Goal: Task Accomplishment & Management: Use online tool/utility

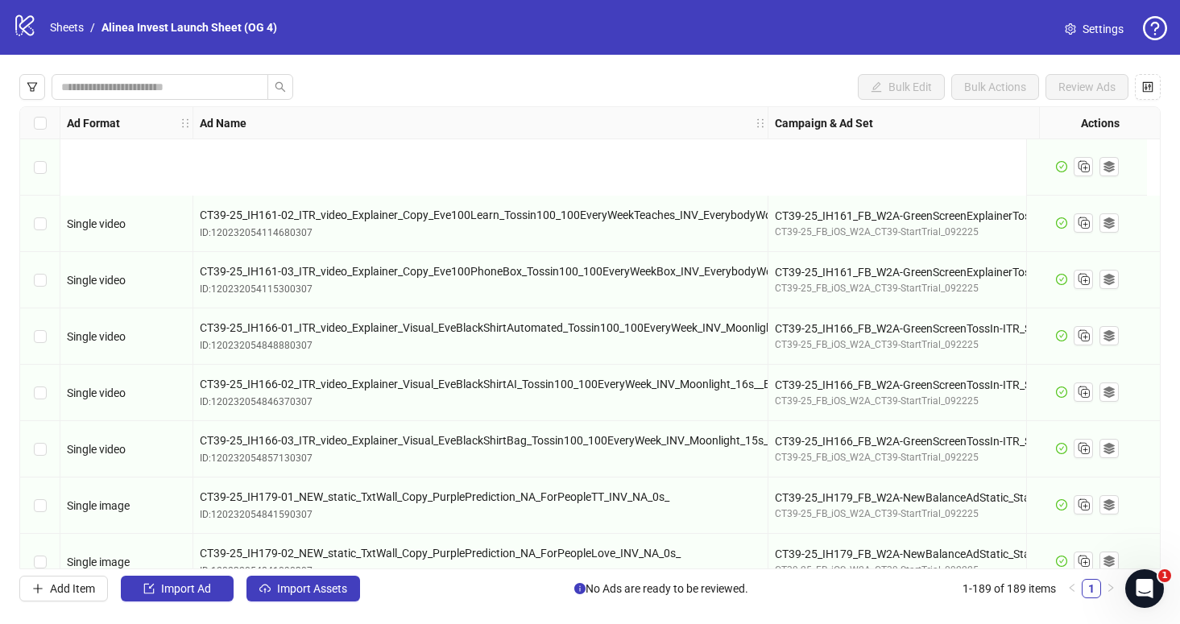
scroll to position [171, 0]
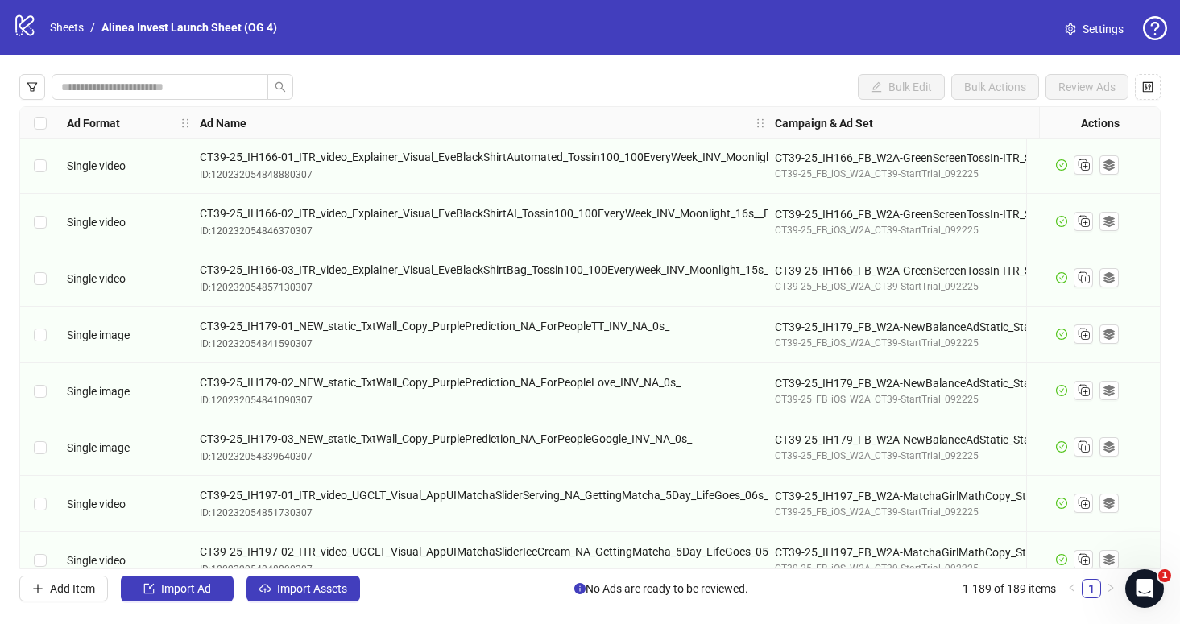
click at [325, 569] on div "Ad Format Ad Name Campaign & Ad Set Assets Descriptions Headlines Primary Texts…" at bounding box center [589, 337] width 1141 height 463
click at [310, 580] on button "Import Assets" at bounding box center [303, 589] width 114 height 26
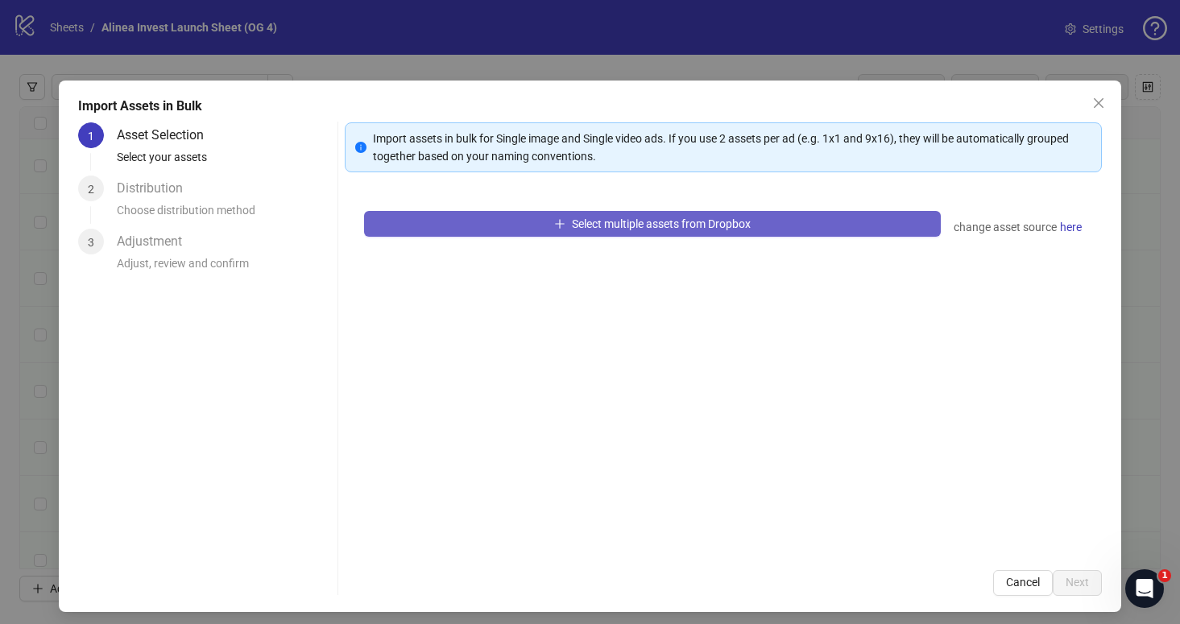
click at [438, 225] on button "Select multiple assets from Dropbox" at bounding box center [652, 224] width 577 height 26
click at [530, 221] on button "Select multiple assets from Dropbox" at bounding box center [652, 224] width 577 height 26
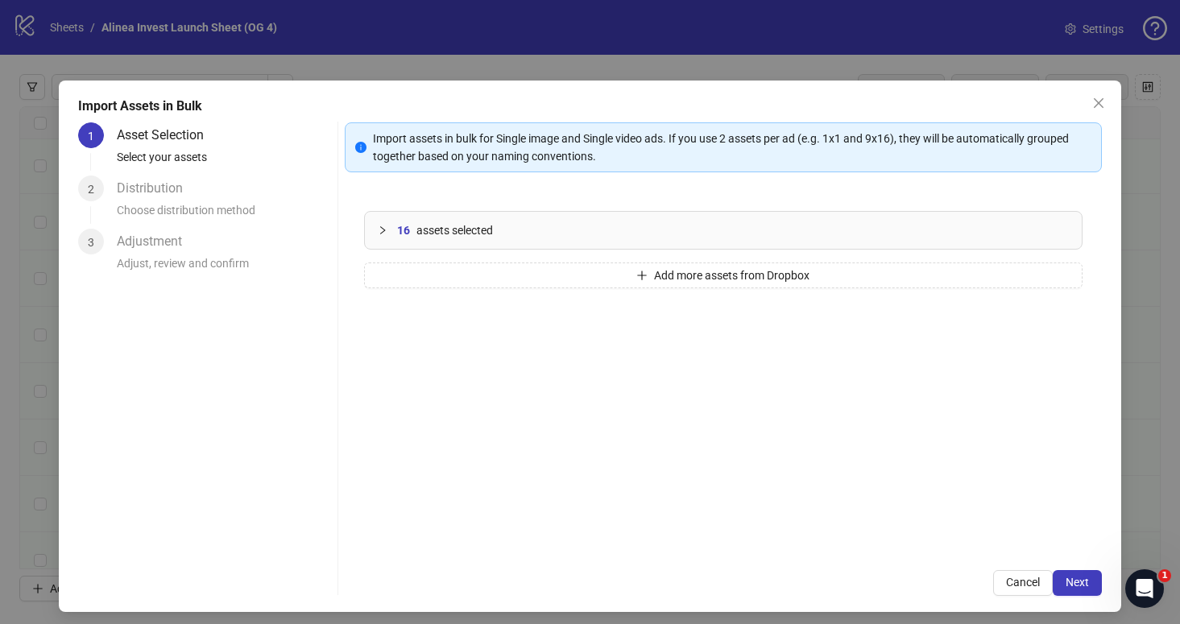
click at [378, 229] on icon "collapsed" at bounding box center [383, 230] width 10 height 10
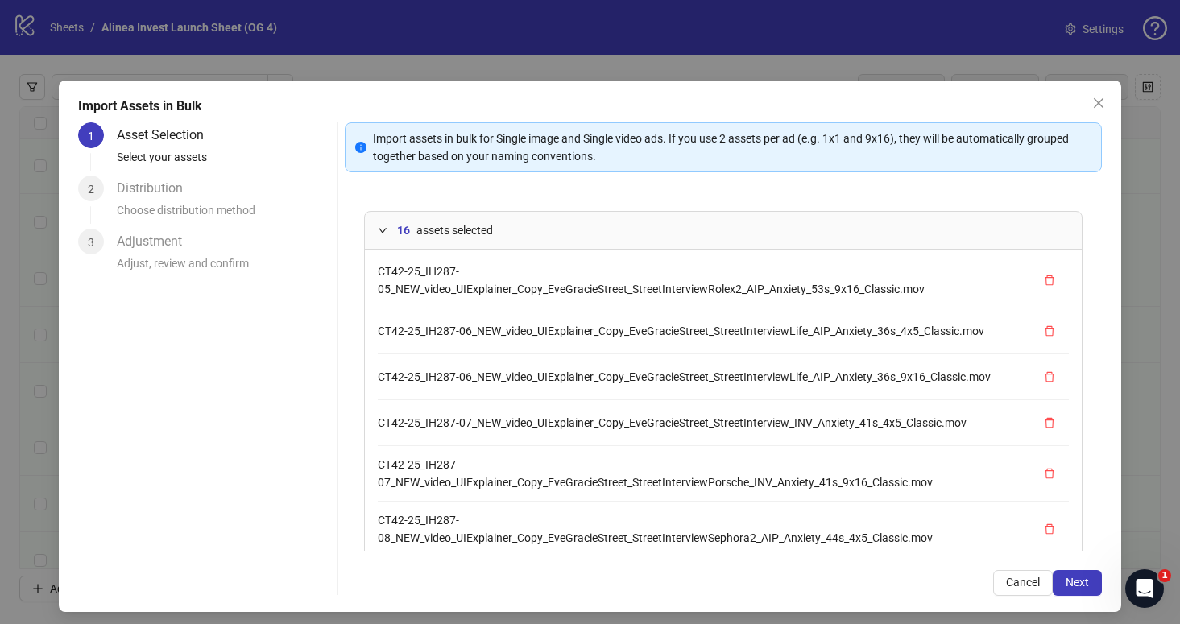
scroll to position [527, 0]
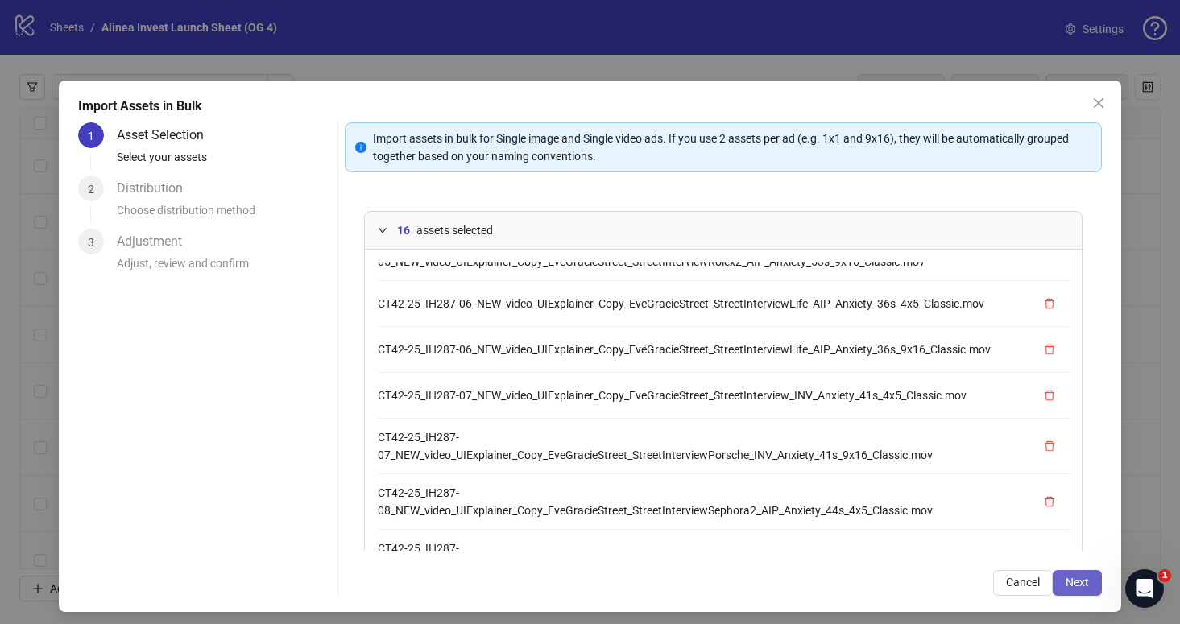
click at [1076, 584] on span "Next" at bounding box center [1076, 582] width 23 height 13
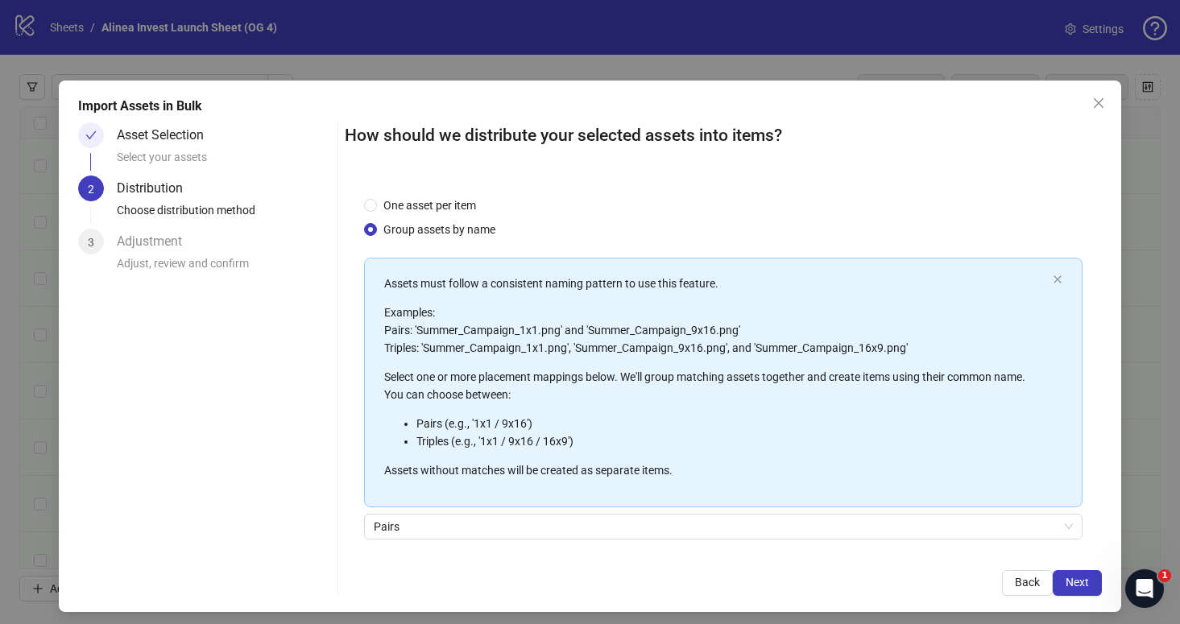
scroll to position [118, 0]
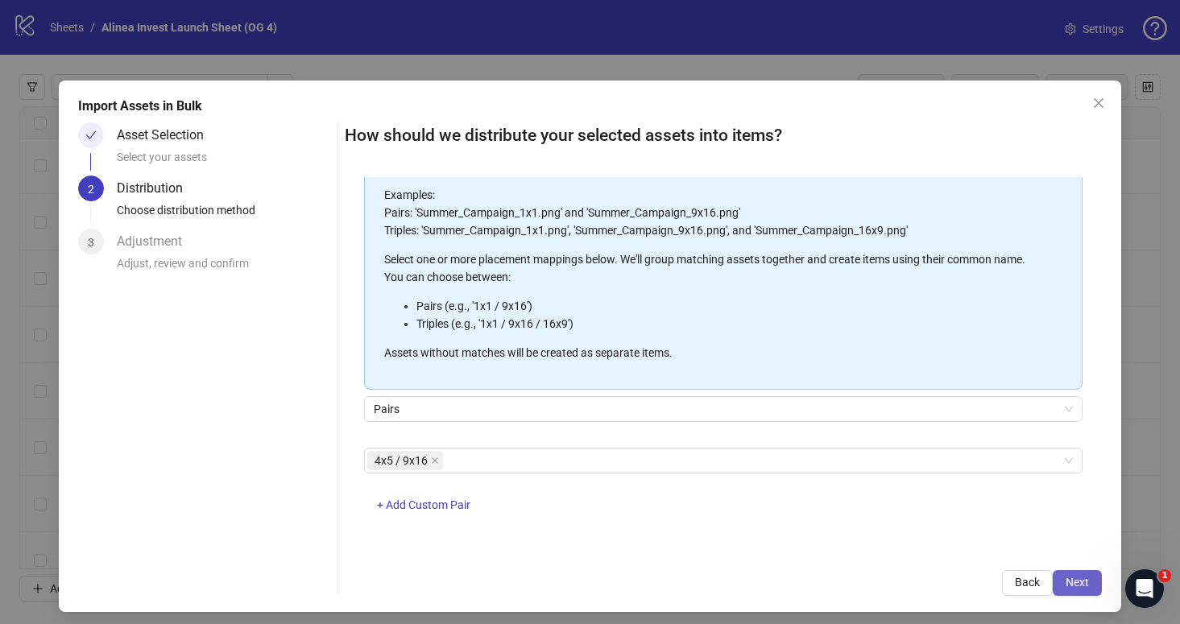
click at [1081, 571] on button "Next" at bounding box center [1076, 583] width 49 height 26
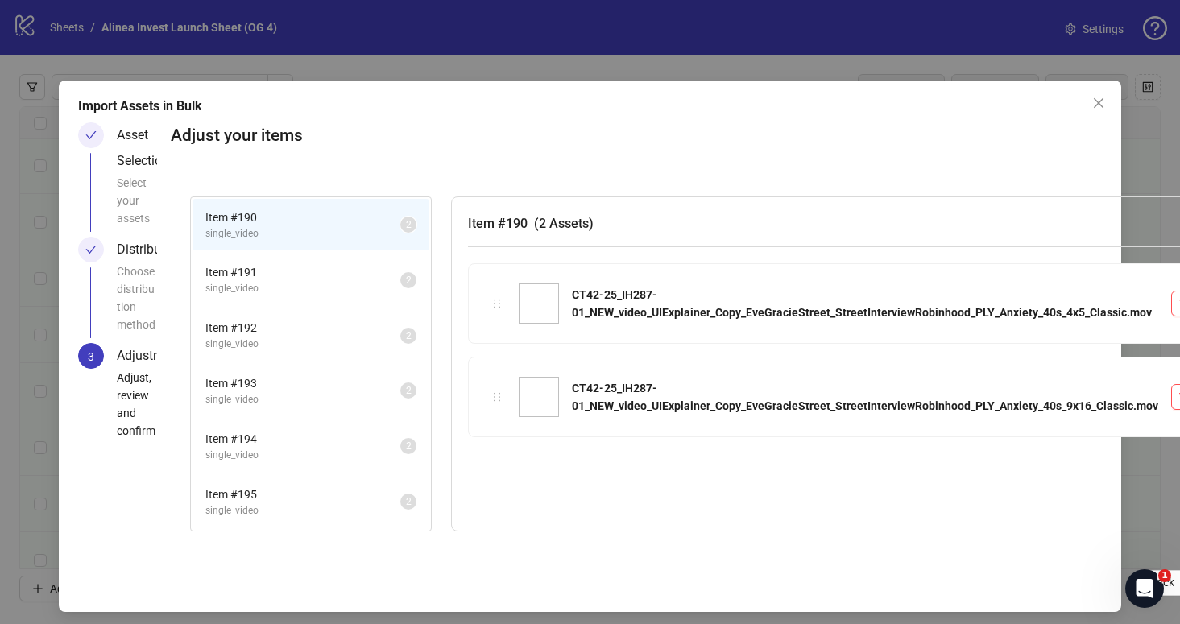
scroll to position [165, 0]
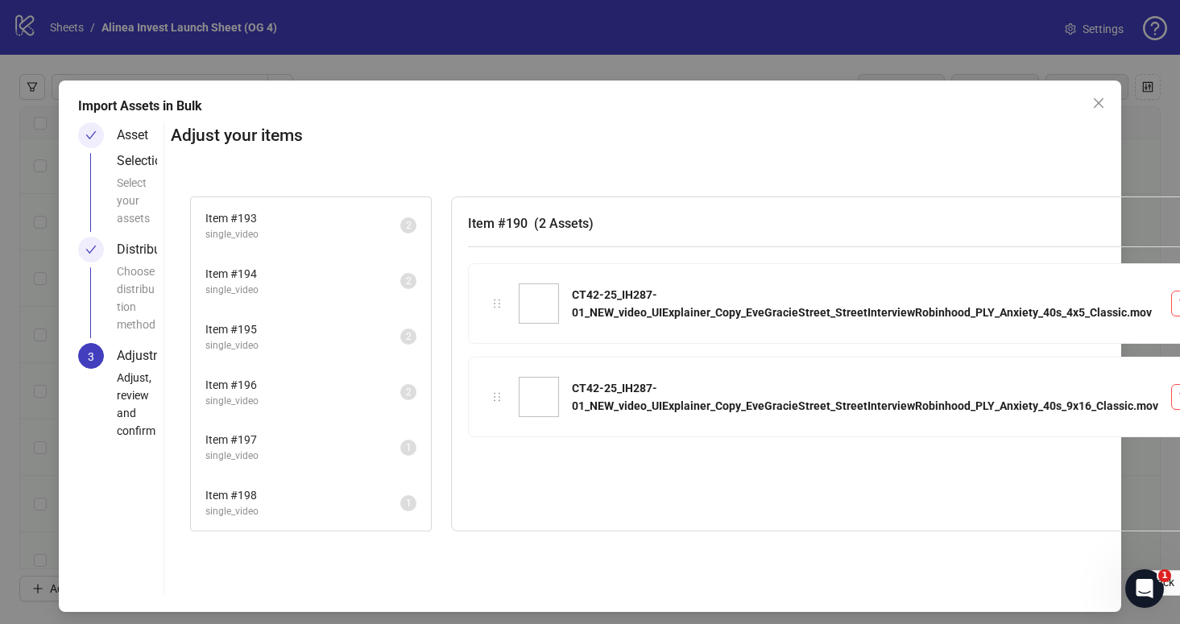
click at [291, 436] on span "Item # 197" at bounding box center [302, 440] width 195 height 18
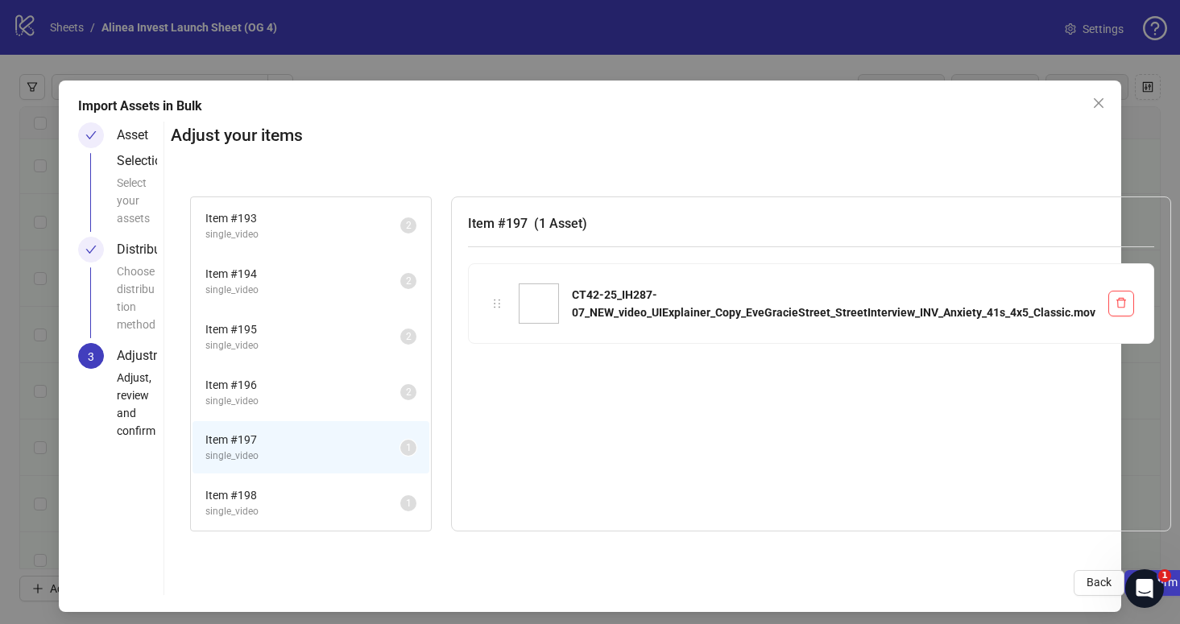
click at [308, 488] on span "Item # 198" at bounding box center [302, 495] width 195 height 18
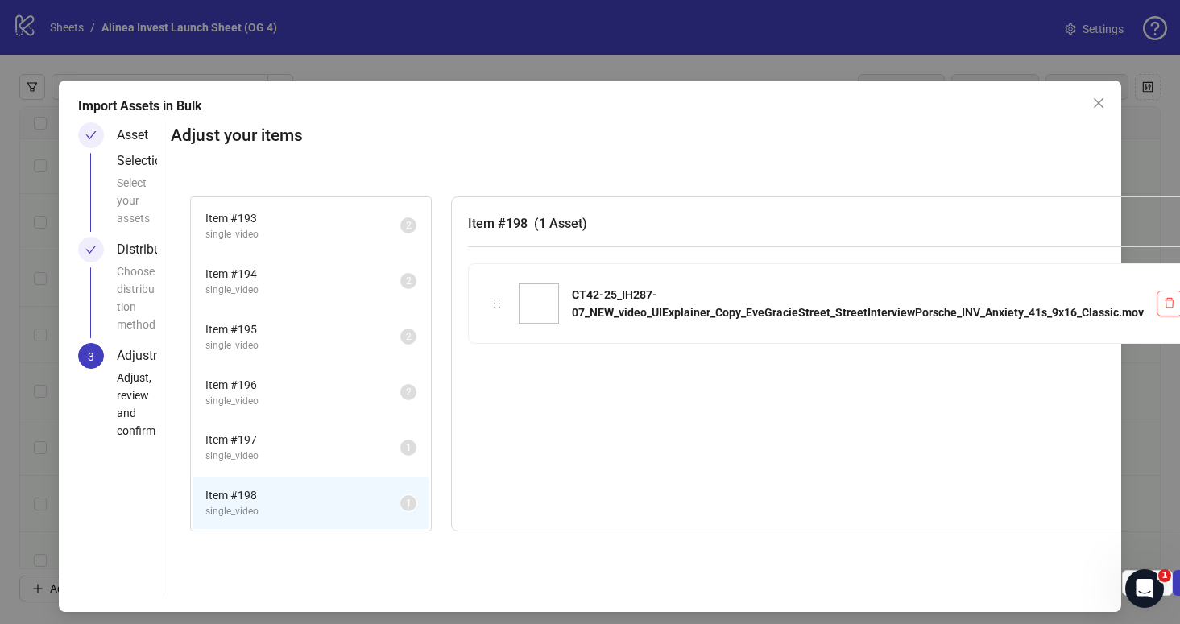
click at [684, 62] on div "Import Assets in Bulk Asset Selection Select your assets Distribution Choose di…" at bounding box center [590, 312] width 1180 height 624
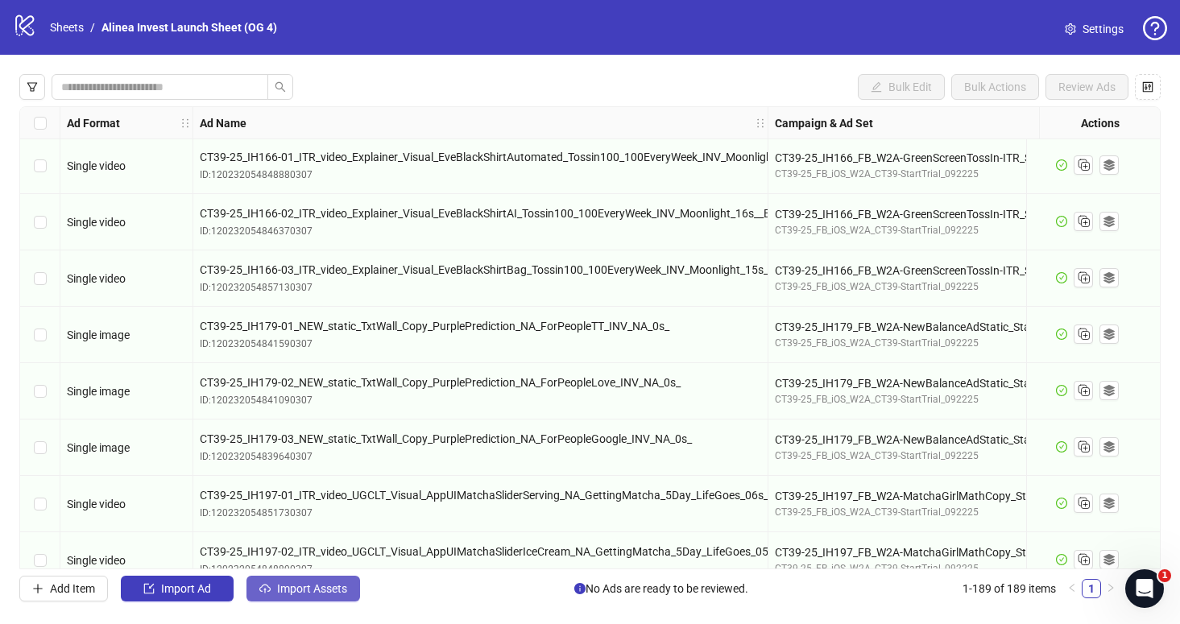
click at [305, 588] on span "Import Assets" at bounding box center [312, 588] width 70 height 13
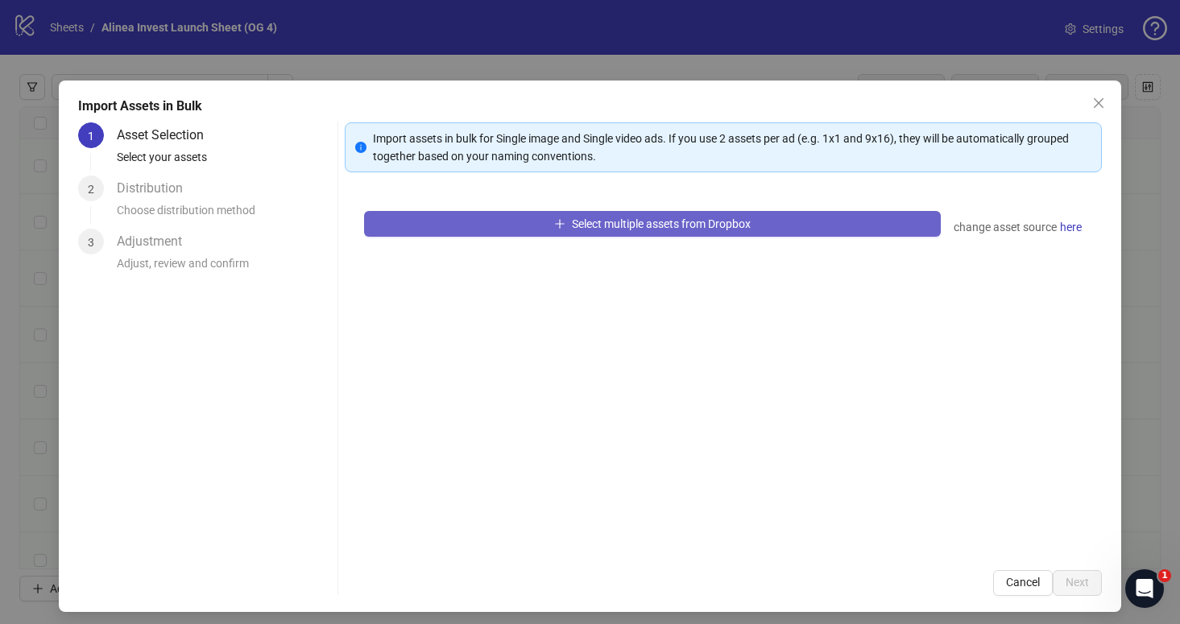
click at [535, 214] on button "Select multiple assets from Dropbox" at bounding box center [652, 224] width 577 height 26
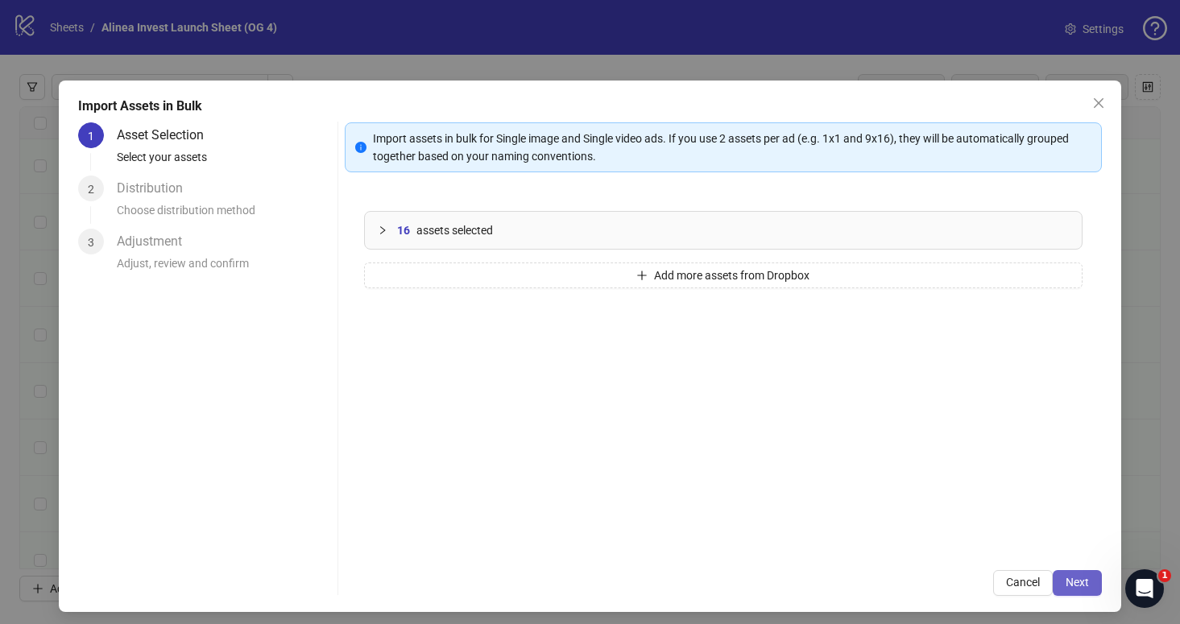
click at [1072, 573] on button "Next" at bounding box center [1076, 583] width 49 height 26
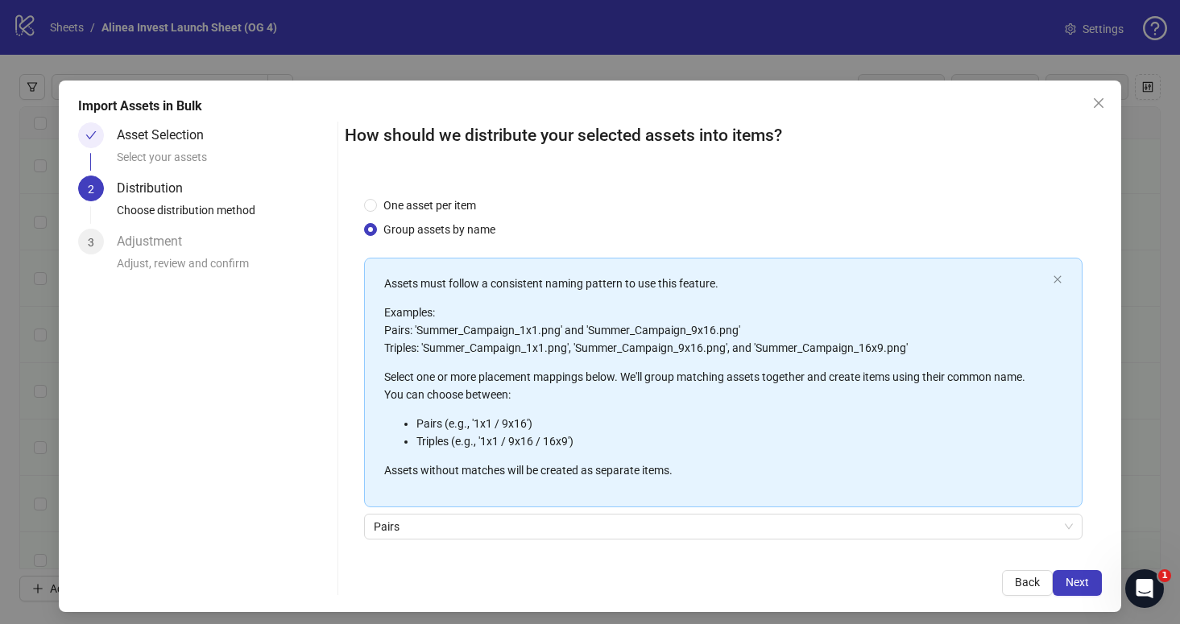
scroll to position [118, 0]
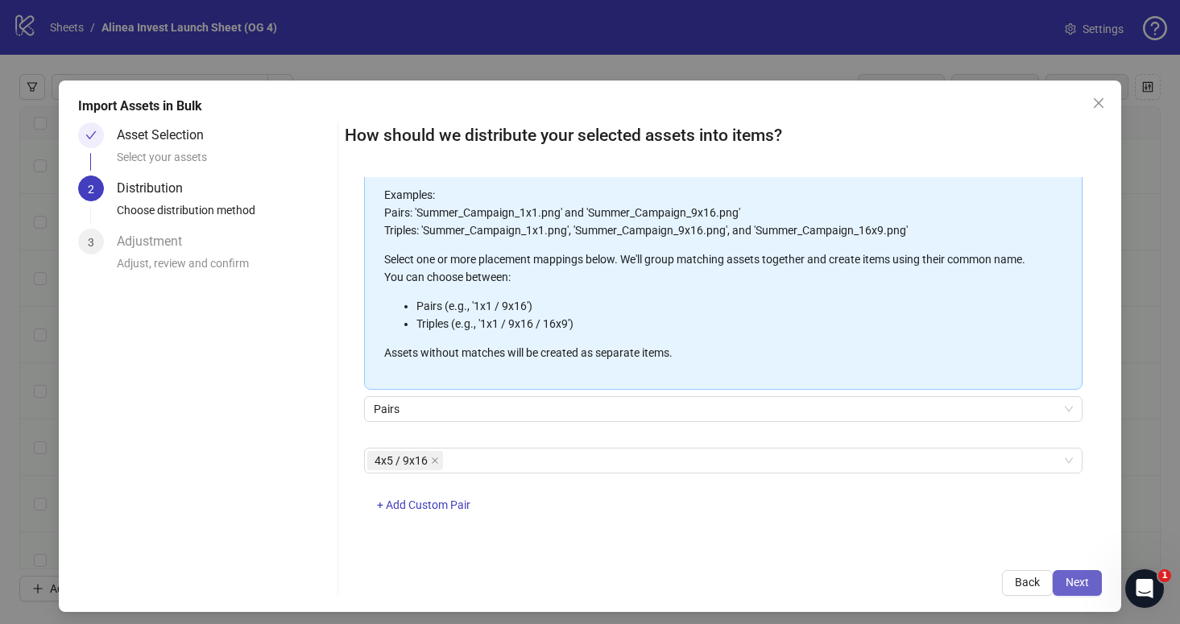
click at [1081, 574] on button "Next" at bounding box center [1076, 583] width 49 height 26
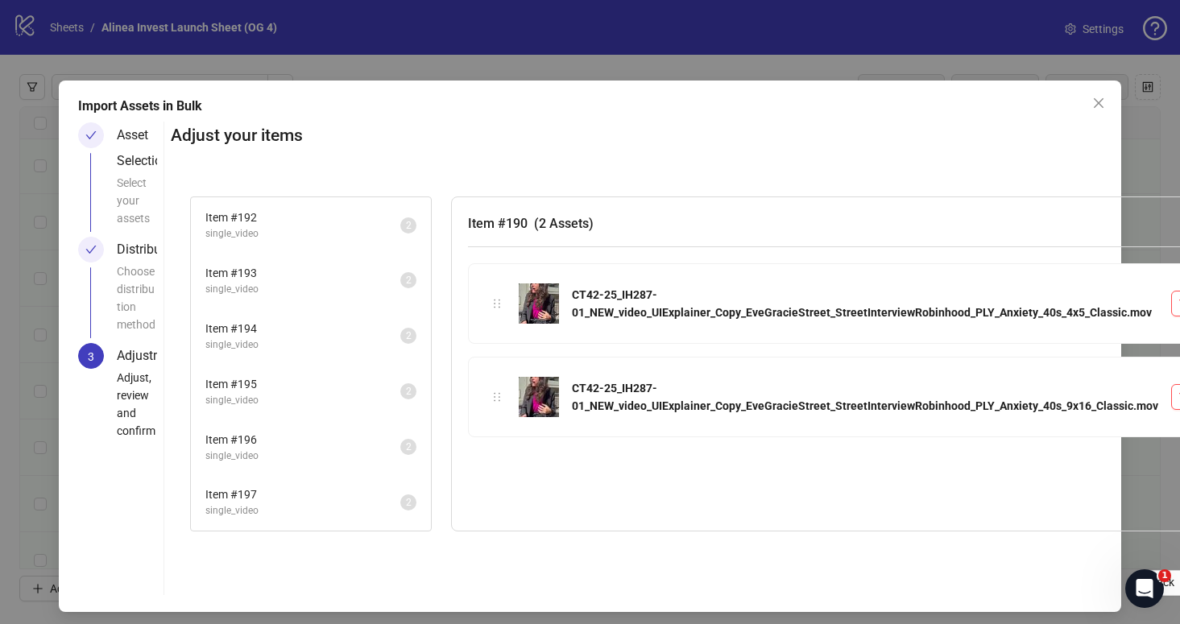
scroll to position [0, 67]
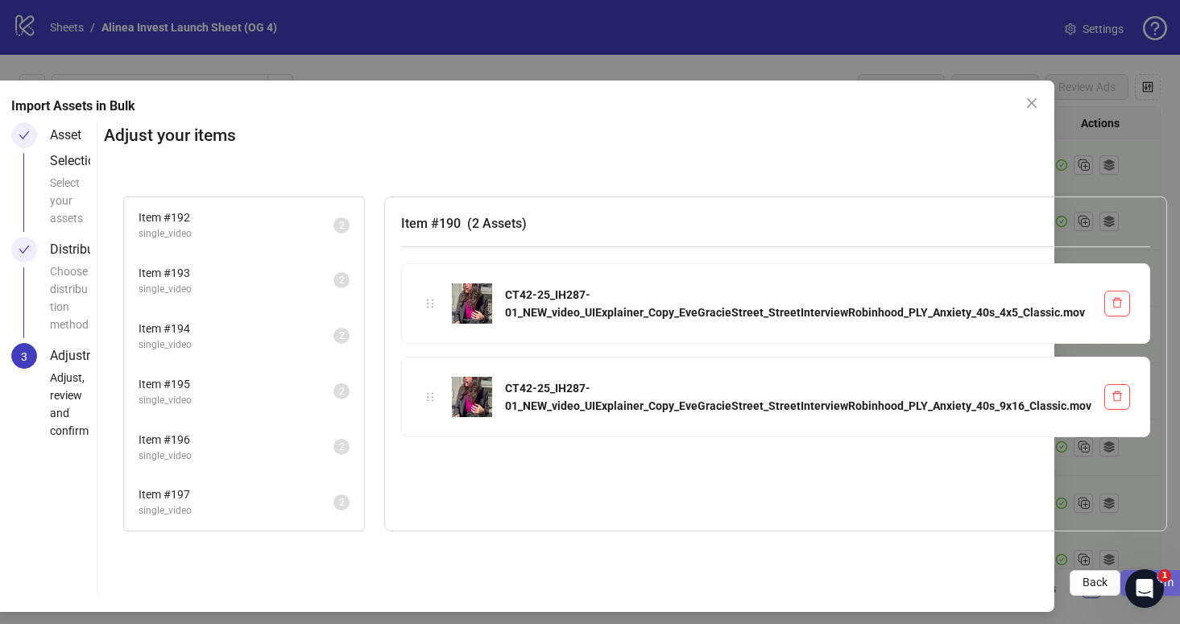
click at [1120, 576] on button "Confirm" at bounding box center [1153, 583] width 66 height 26
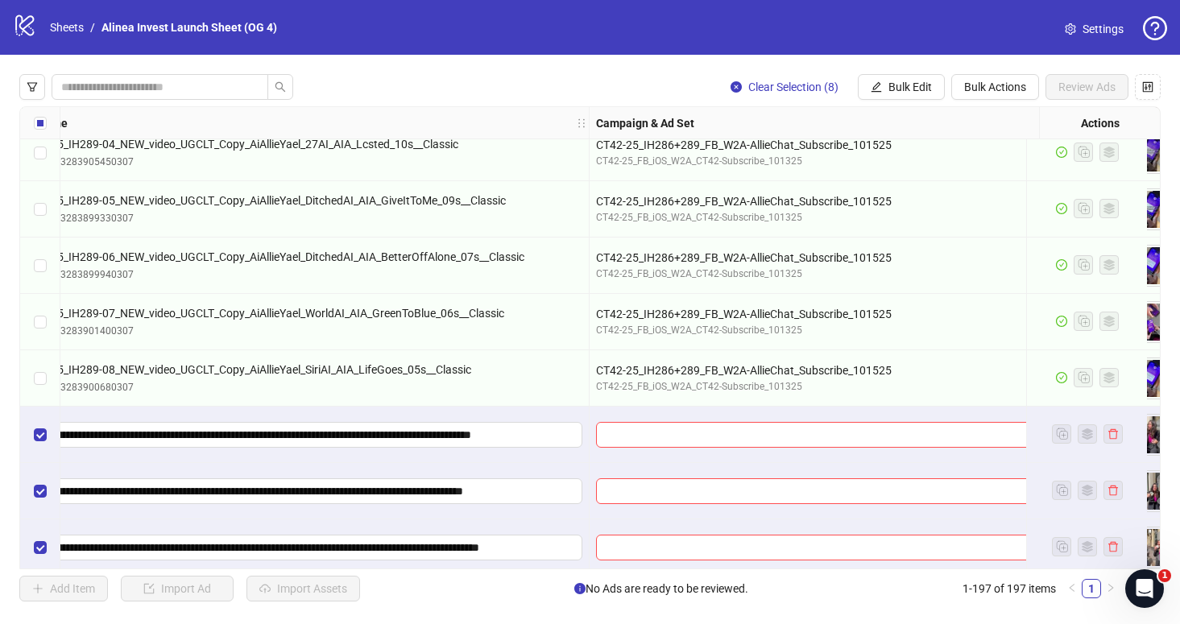
scroll to position [10386, 312]
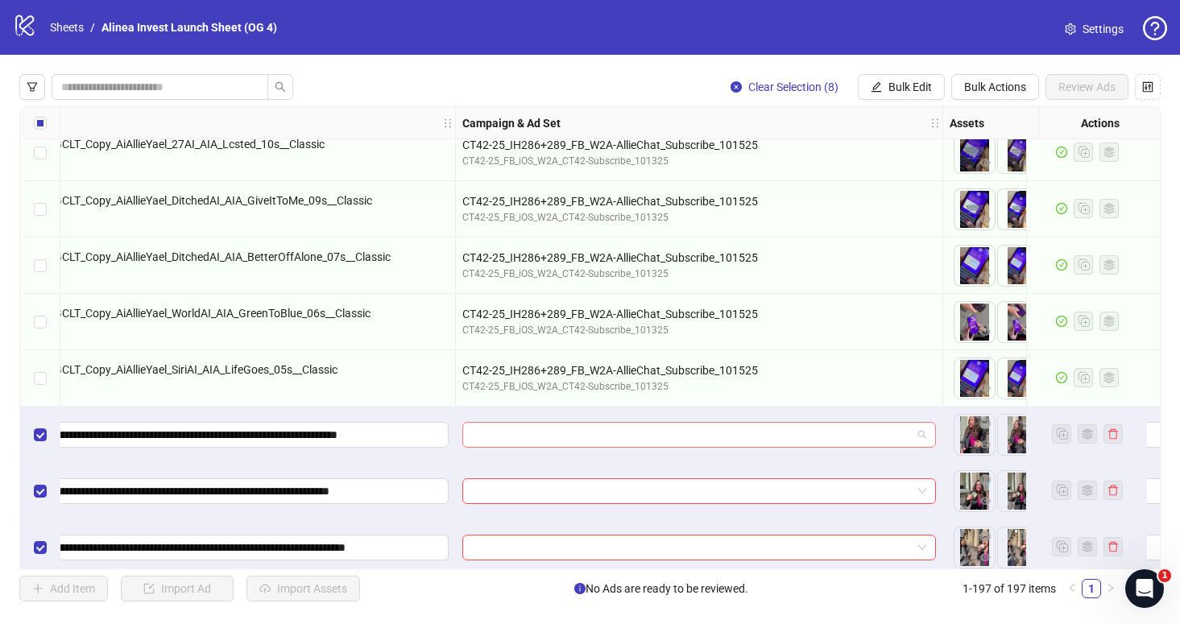
click at [925, 436] on span at bounding box center [699, 435] width 454 height 24
click at [925, 437] on span at bounding box center [699, 435] width 454 height 24
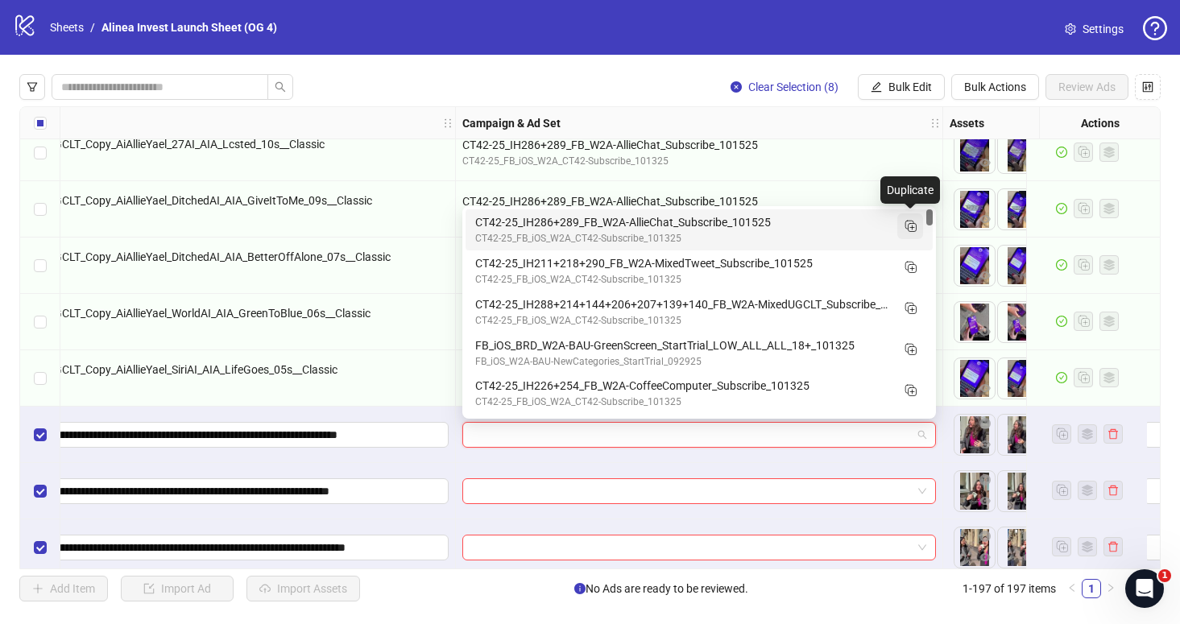
click at [915, 226] on icon "Duplicate" at bounding box center [910, 225] width 16 height 16
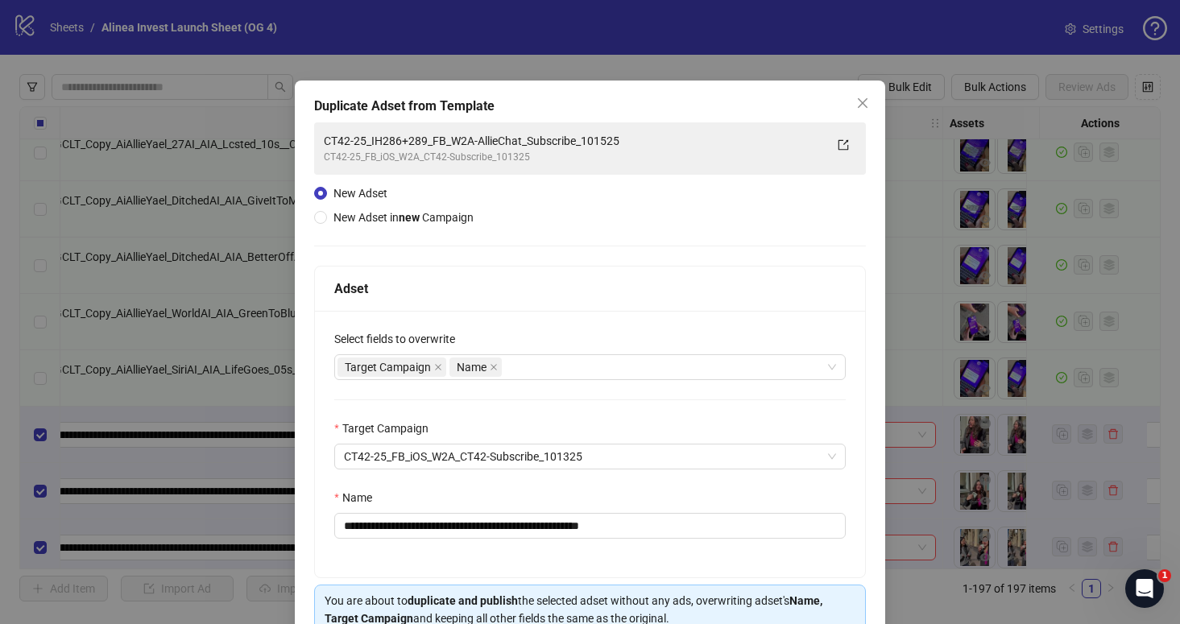
click at [473, 540] on div "**********" at bounding box center [590, 444] width 550 height 267
click at [491, 534] on input "**********" at bounding box center [589, 526] width 511 height 26
click at [446, 526] on input "**********" at bounding box center [589, 526] width 511 height 26
drag, startPoint x: 515, startPoint y: 525, endPoint x: 472, endPoint y: 525, distance: 43.5
click at [472, 525] on input "**********" at bounding box center [589, 526] width 511 height 26
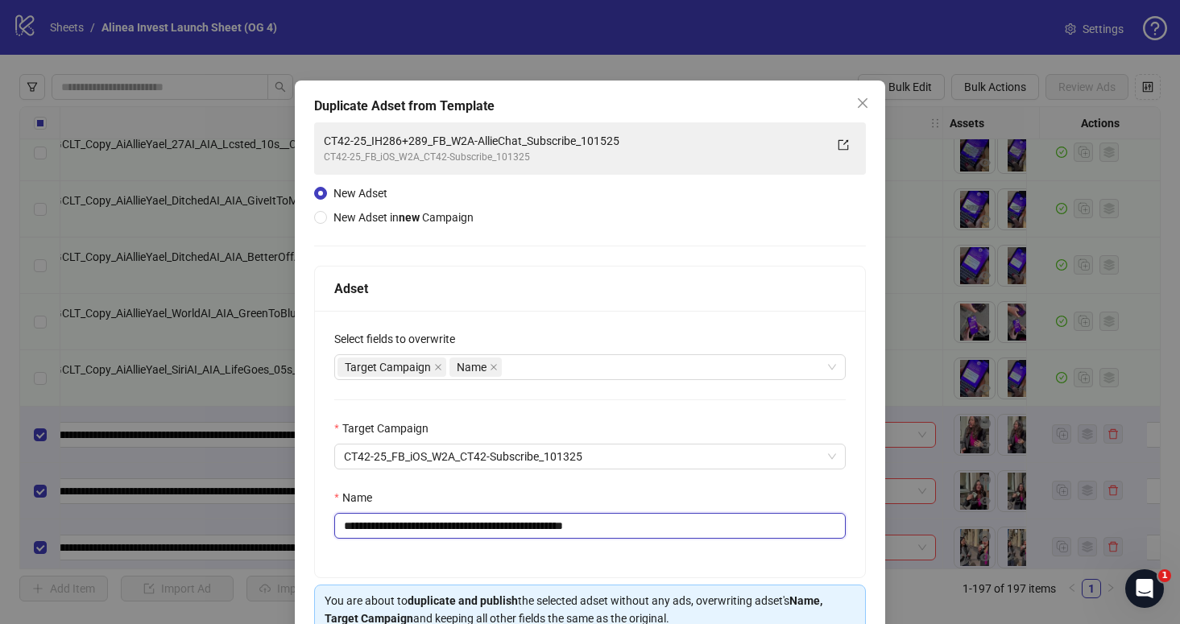
paste input "*********"
click at [491, 528] on input "**********" at bounding box center [589, 526] width 511 height 26
drag, startPoint x: 625, startPoint y: 530, endPoint x: 775, endPoint y: 530, distance: 149.8
click at [775, 530] on input "**********" at bounding box center [589, 526] width 511 height 26
drag, startPoint x: 413, startPoint y: 523, endPoint x: 651, endPoint y: 523, distance: 238.4
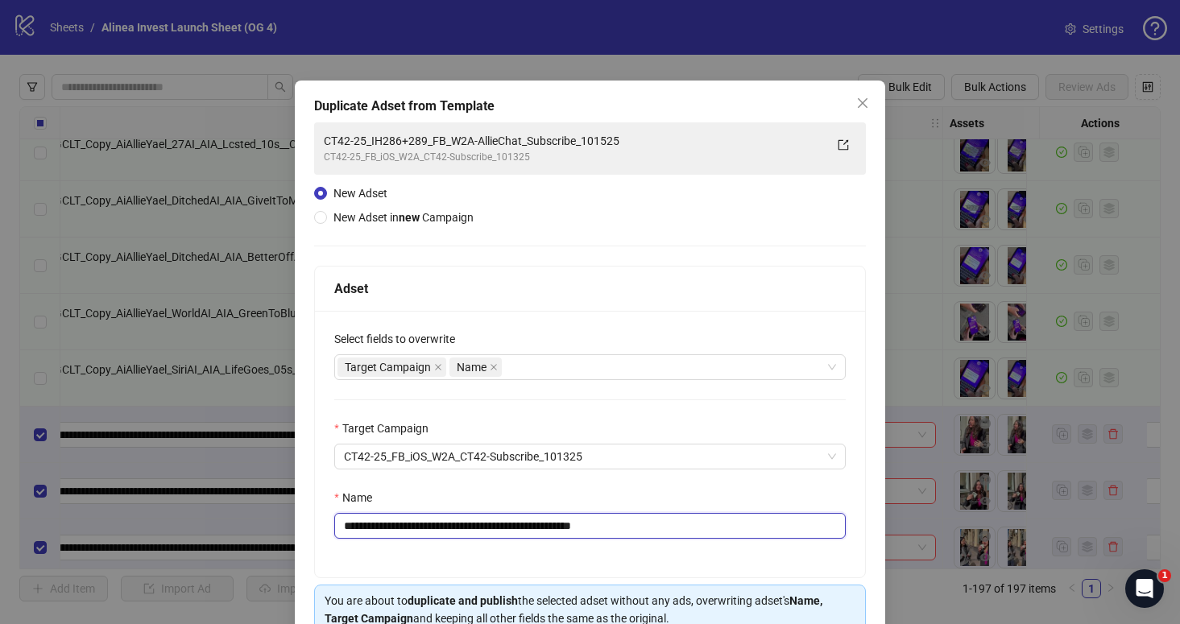
click at [651, 523] on input "**********" at bounding box center [589, 526] width 511 height 26
click at [705, 530] on input "**********" at bounding box center [589, 526] width 511 height 26
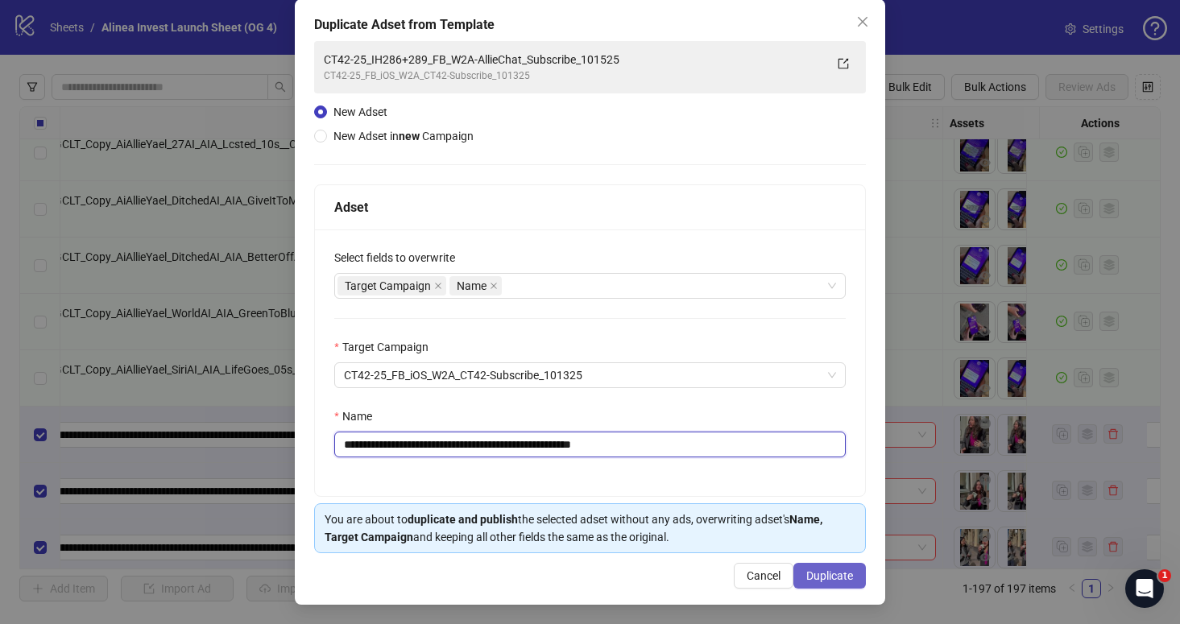
type input "**********"
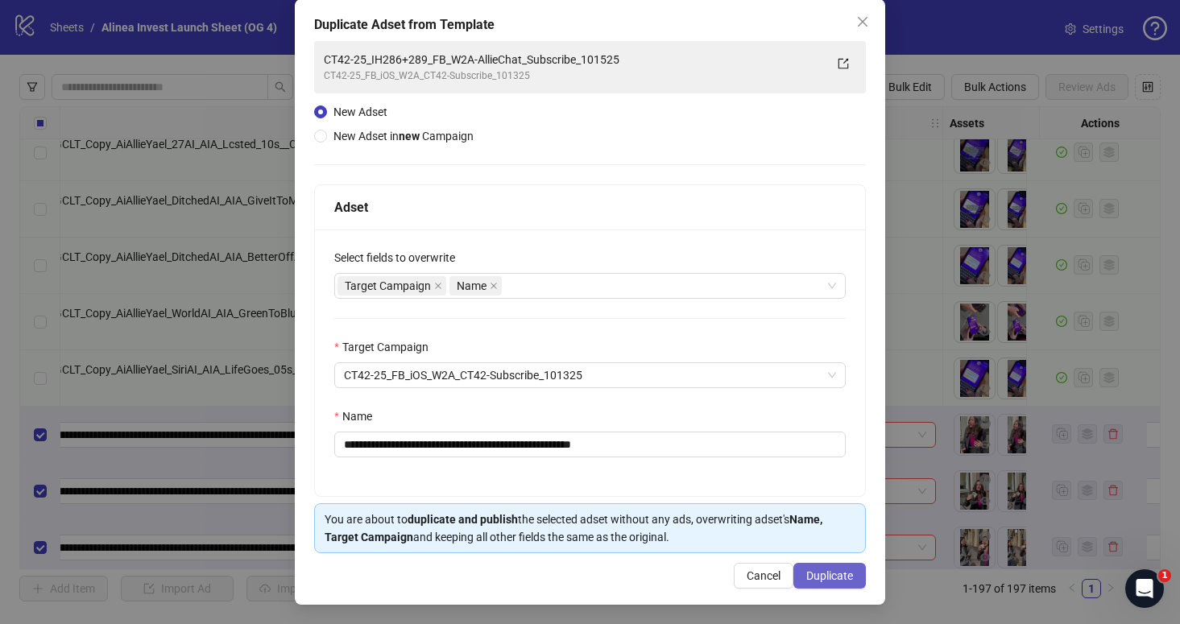
click at [841, 580] on span "Duplicate" at bounding box center [829, 575] width 47 height 13
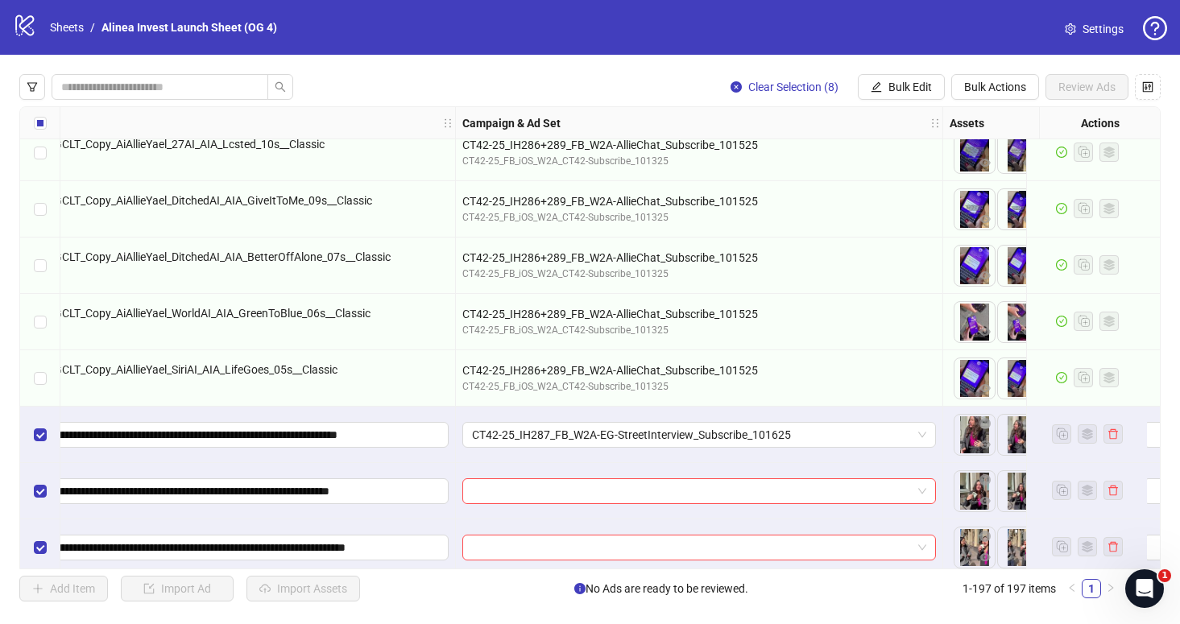
scroll to position [10507, 312]
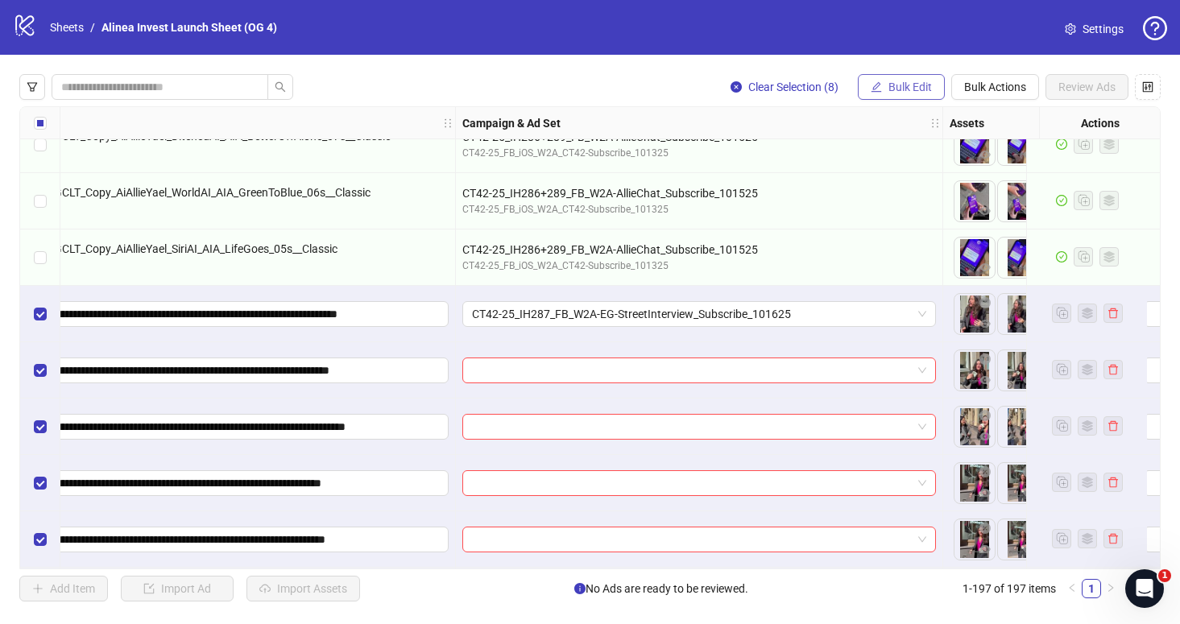
click at [895, 87] on span "Bulk Edit" at bounding box center [909, 87] width 43 height 13
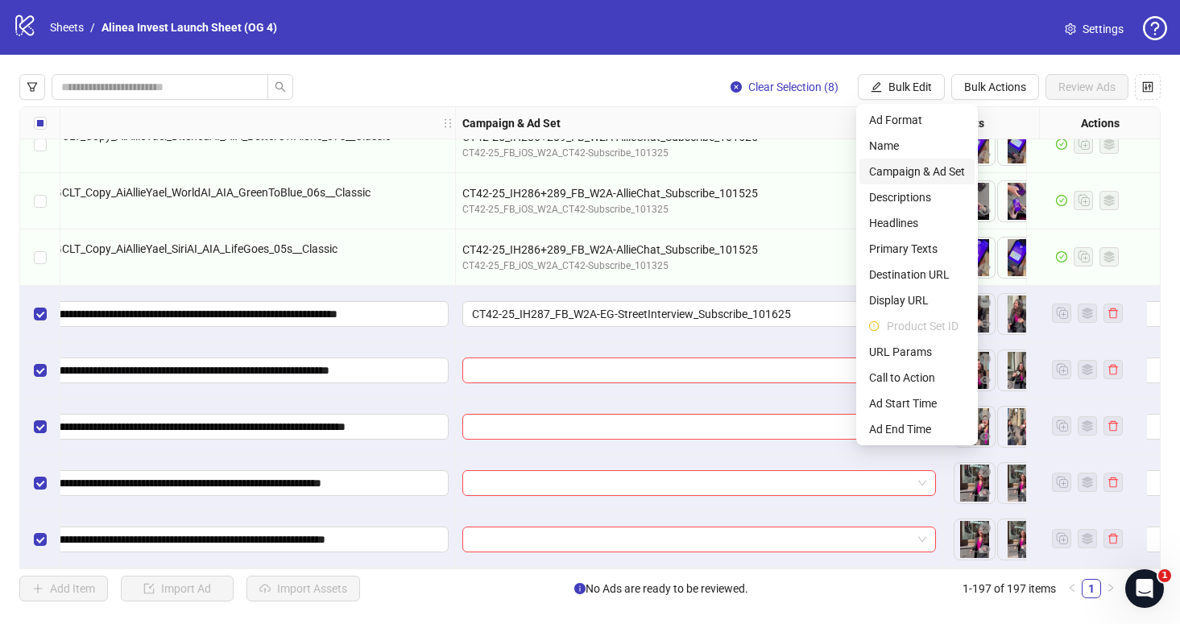
click at [938, 170] on span "Campaign & Ad Set" at bounding box center [917, 172] width 96 height 18
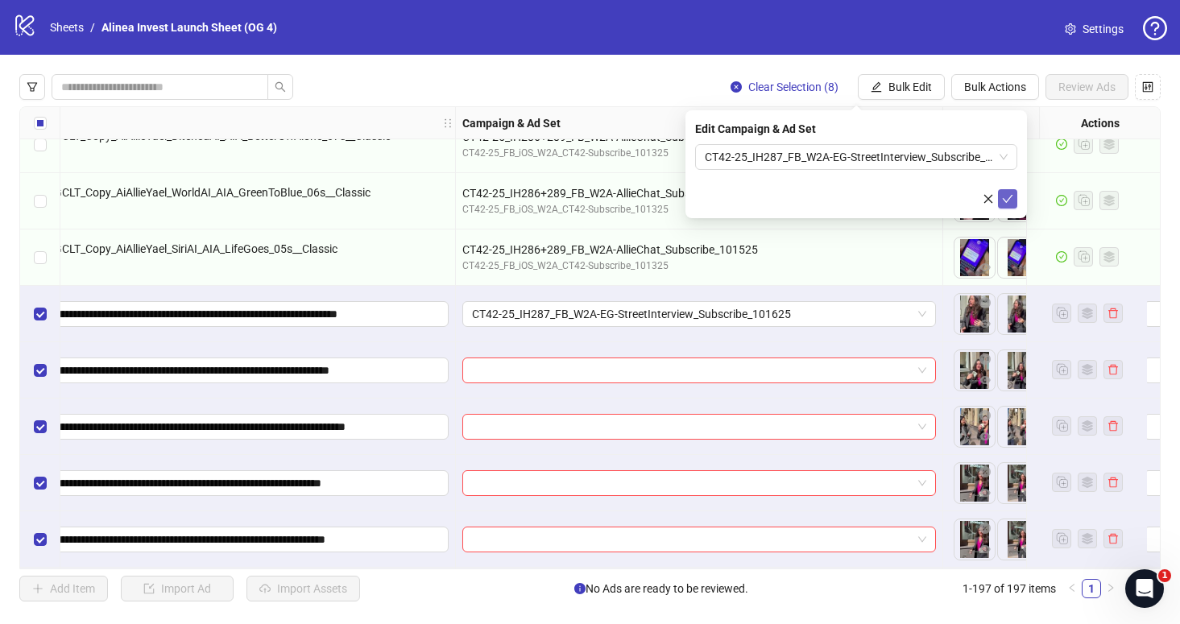
click at [1006, 201] on icon "check" at bounding box center [1008, 199] width 10 height 8
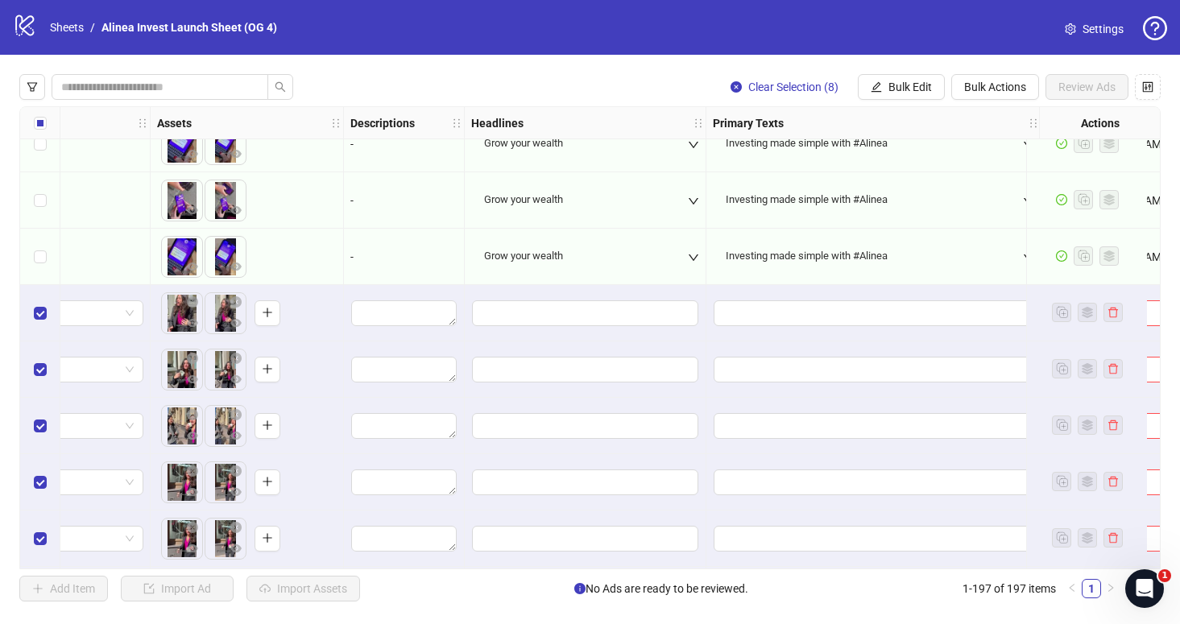
scroll to position [10508, 1110]
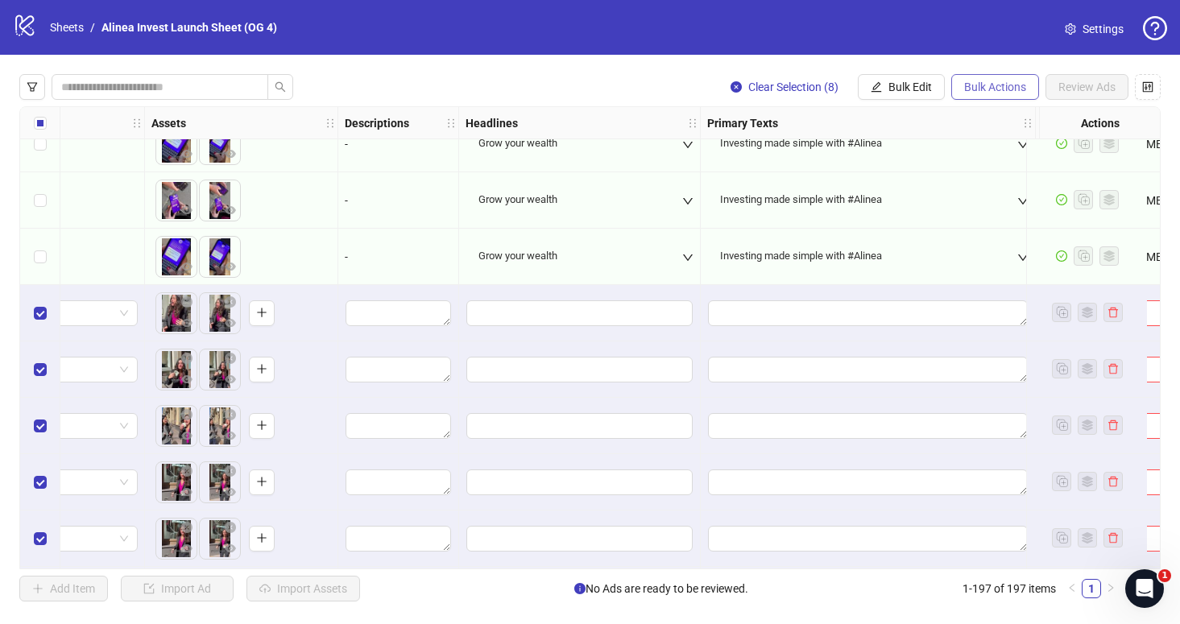
click at [982, 90] on span "Bulk Actions" at bounding box center [995, 87] width 62 height 13
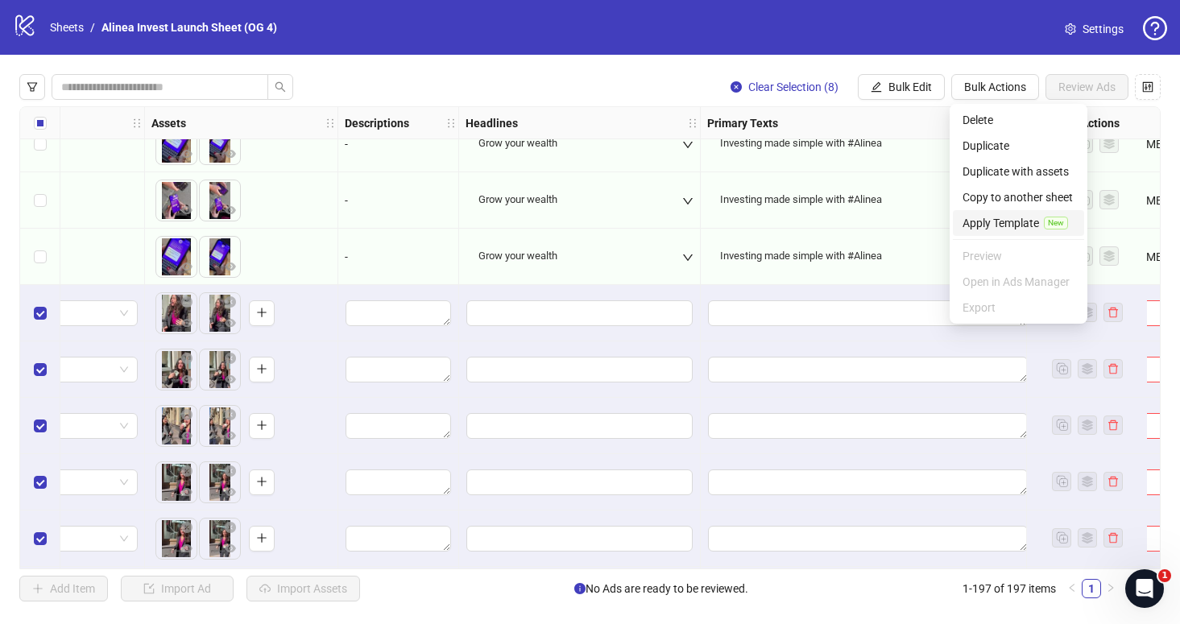
click at [1003, 225] on span "Apply Template" at bounding box center [1000, 223] width 76 height 18
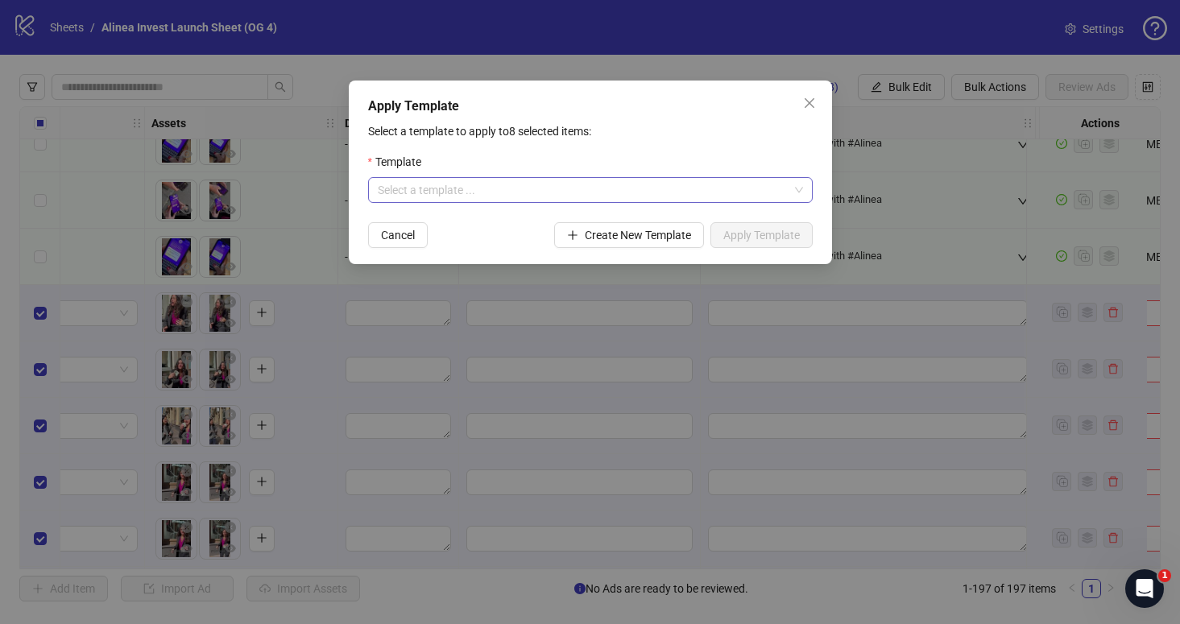
click at [643, 192] on input "search" at bounding box center [583, 190] width 411 height 24
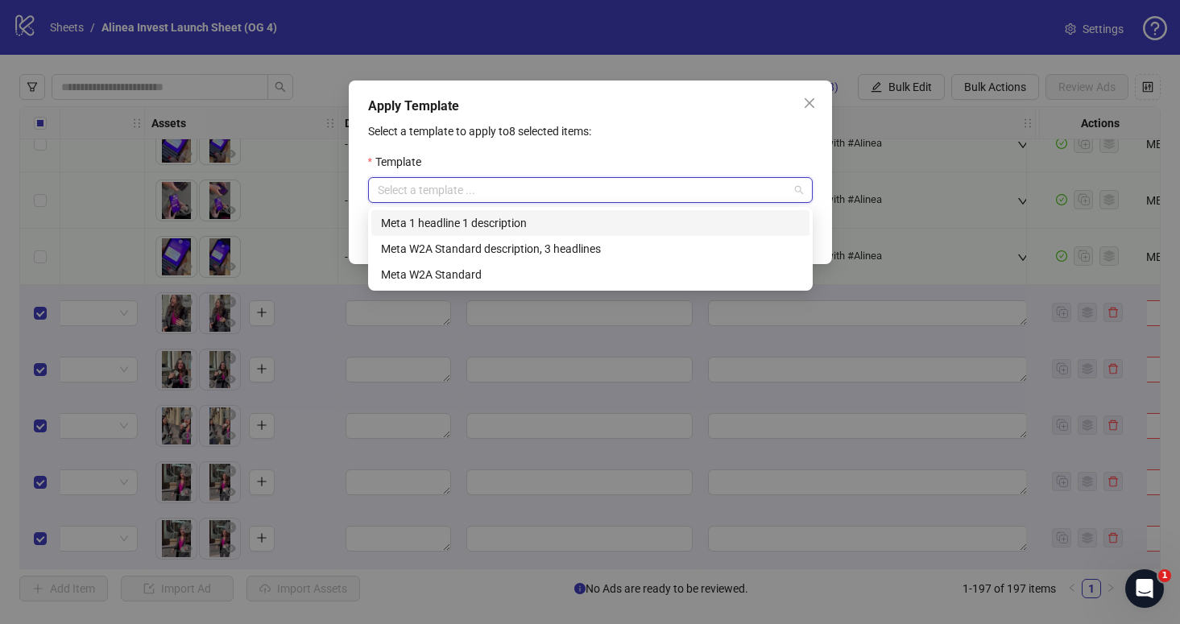
click at [563, 224] on div "Meta 1 headline 1 description" at bounding box center [590, 223] width 419 height 18
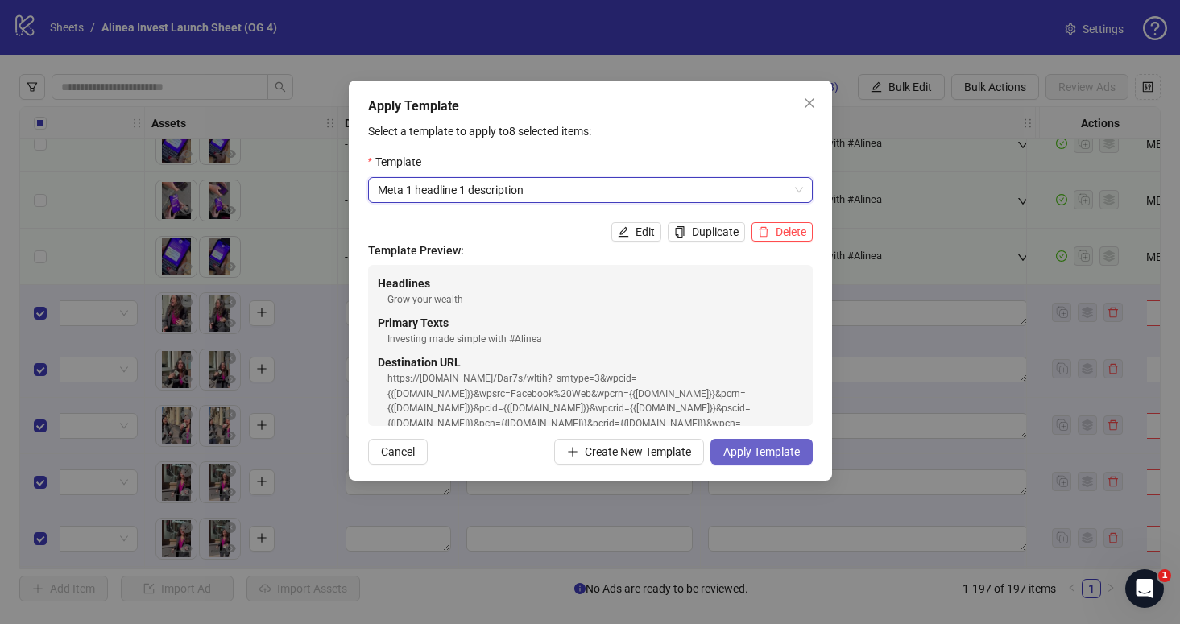
click at [745, 459] on button "Apply Template" at bounding box center [761, 452] width 102 height 26
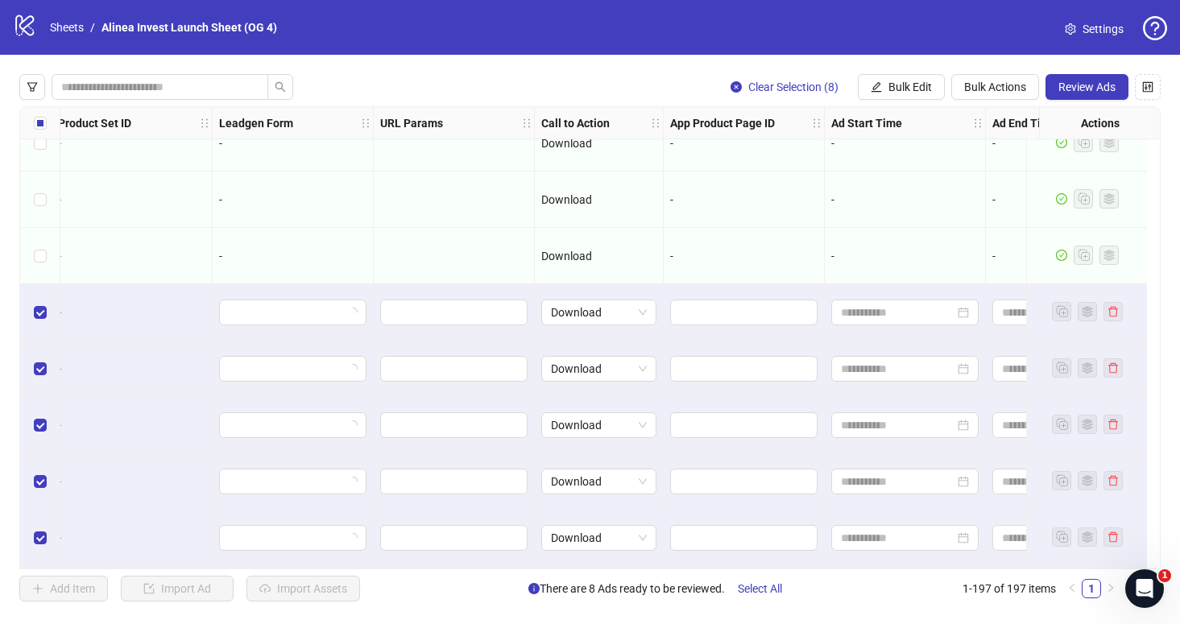
scroll to position [10509, 3289]
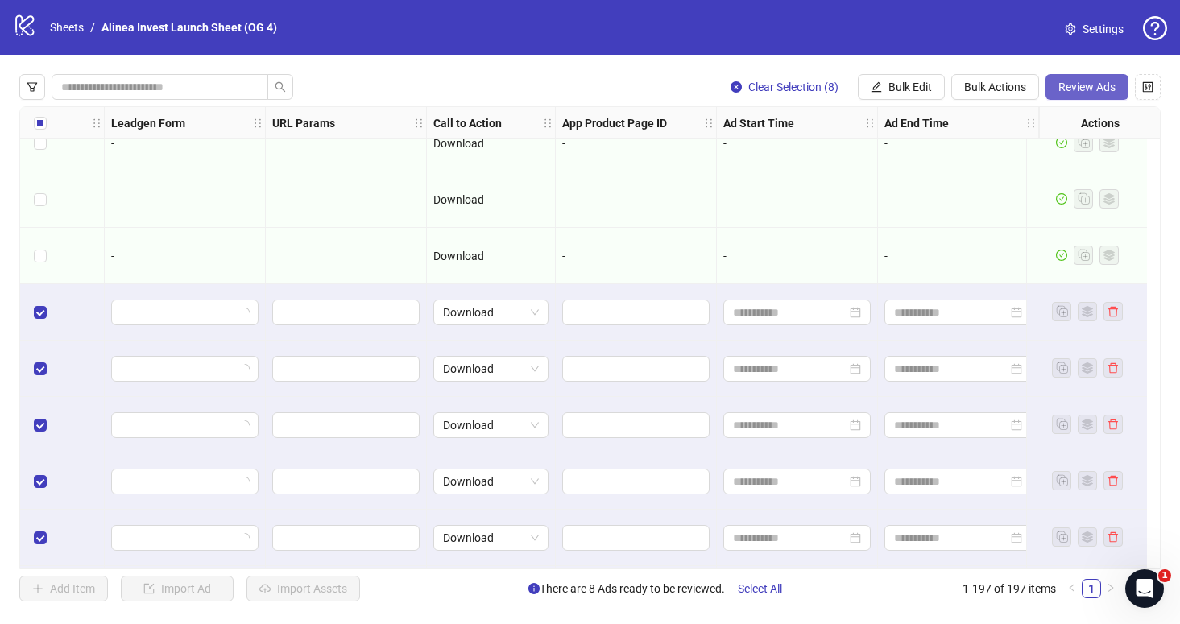
click at [1085, 91] on span "Review Ads" at bounding box center [1086, 87] width 57 height 13
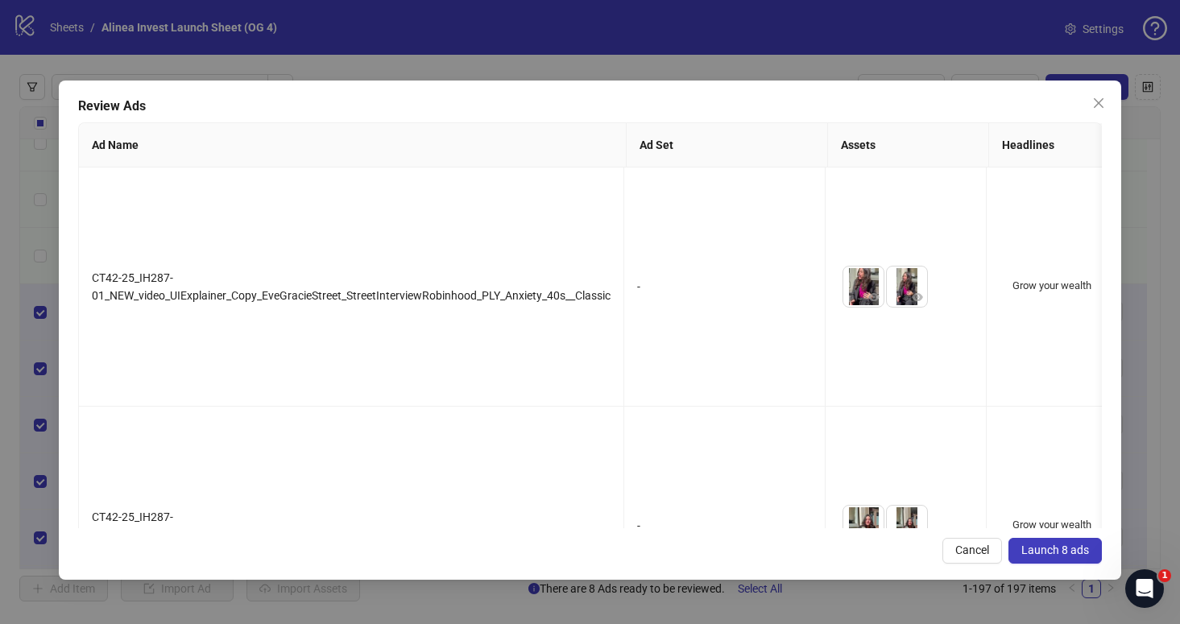
click at [1071, 548] on span "Launch 8 ads" at bounding box center [1055, 550] width 68 height 13
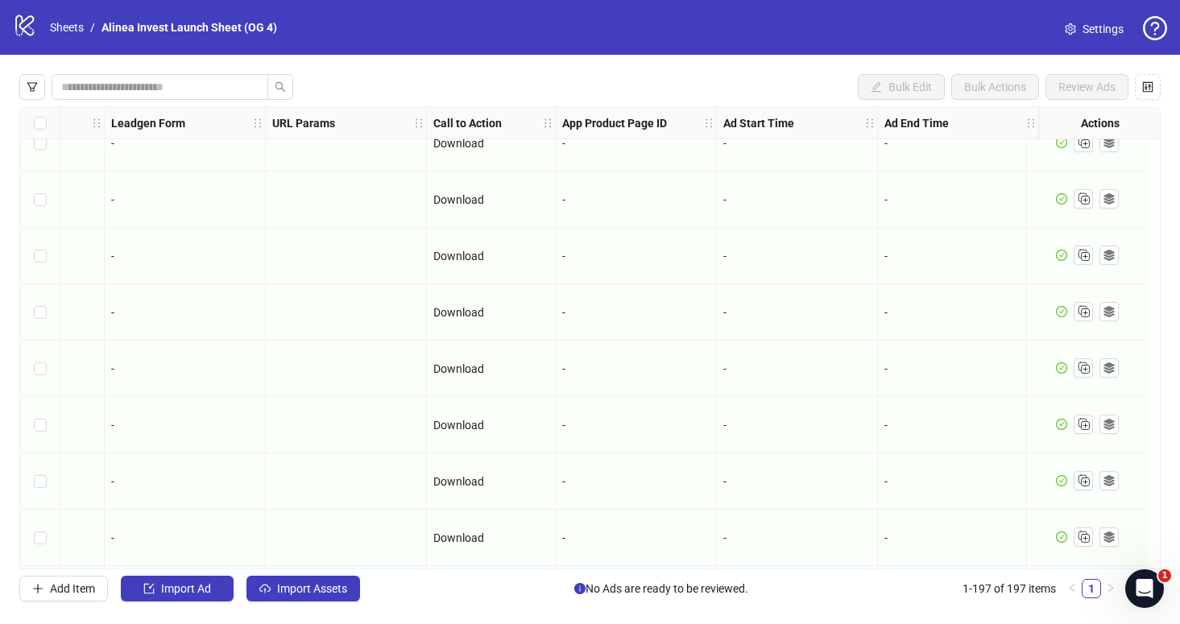
scroll to position [10682, 3289]
